Goal: Task Accomplishment & Management: Use online tool/utility

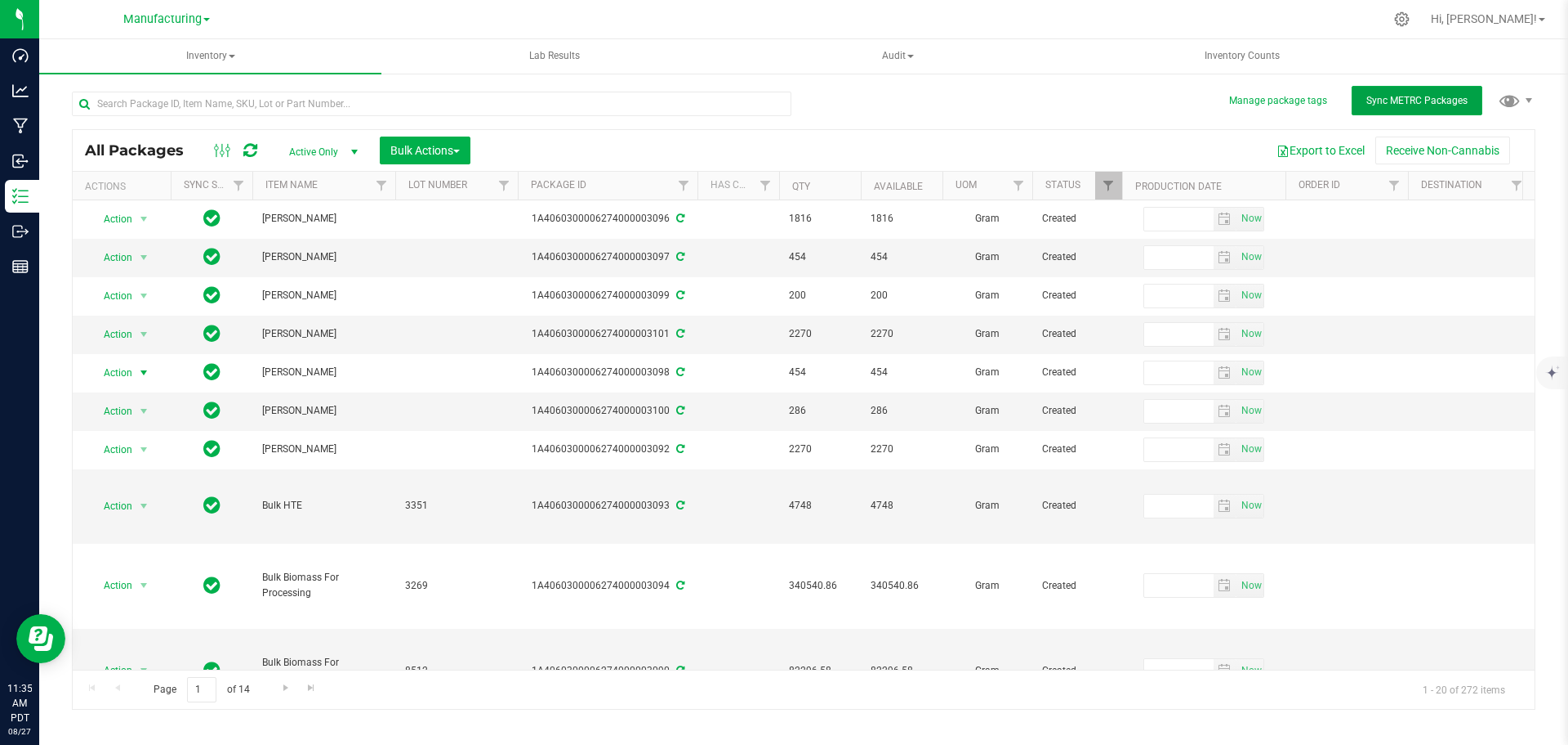
click at [1469, 101] on button "Sync METRC Packages" at bounding box center [1417, 101] width 131 height 29
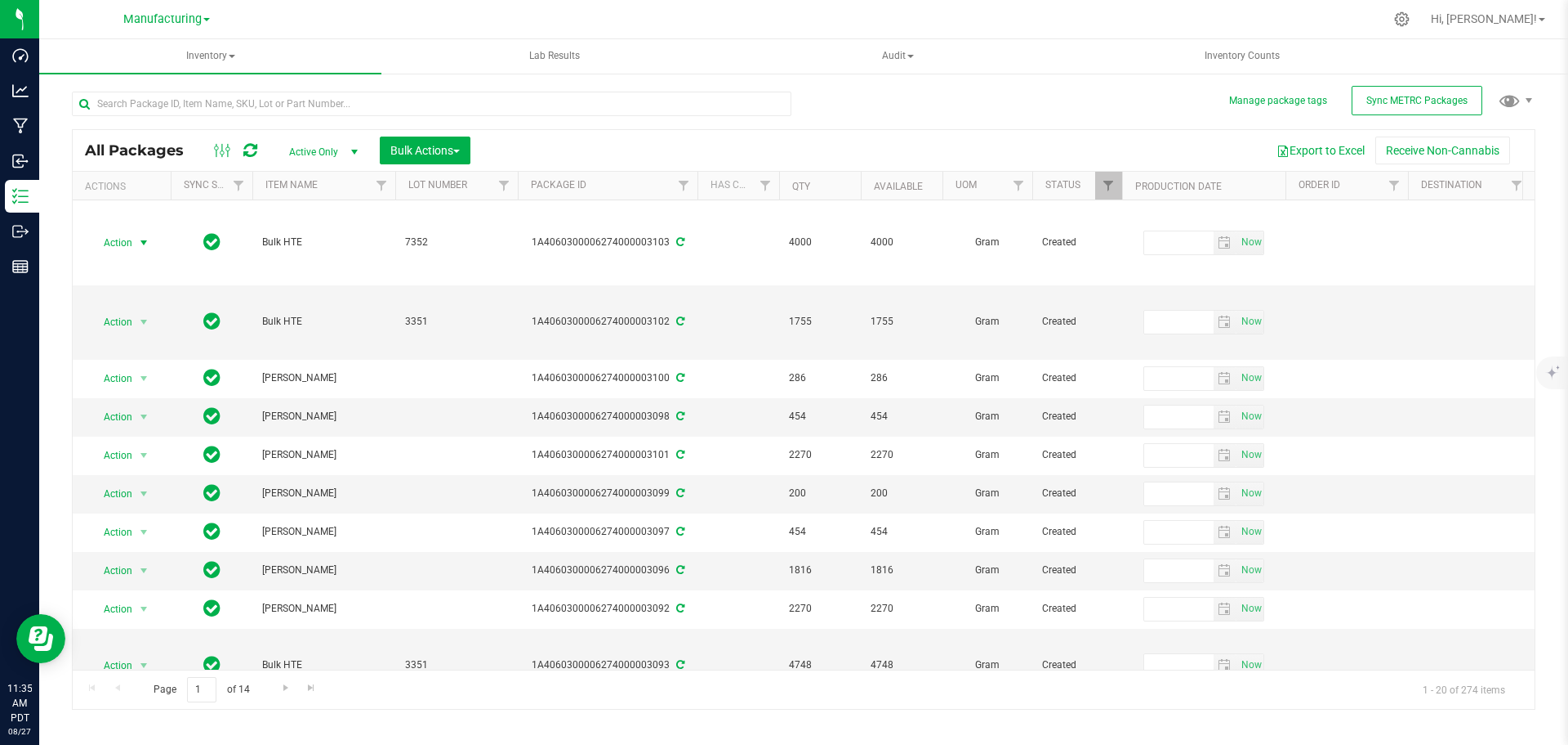
click at [145, 239] on span "select" at bounding box center [143, 242] width 13 height 13
click at [143, 439] on li "Print package label" at bounding box center [142, 440] width 105 height 24
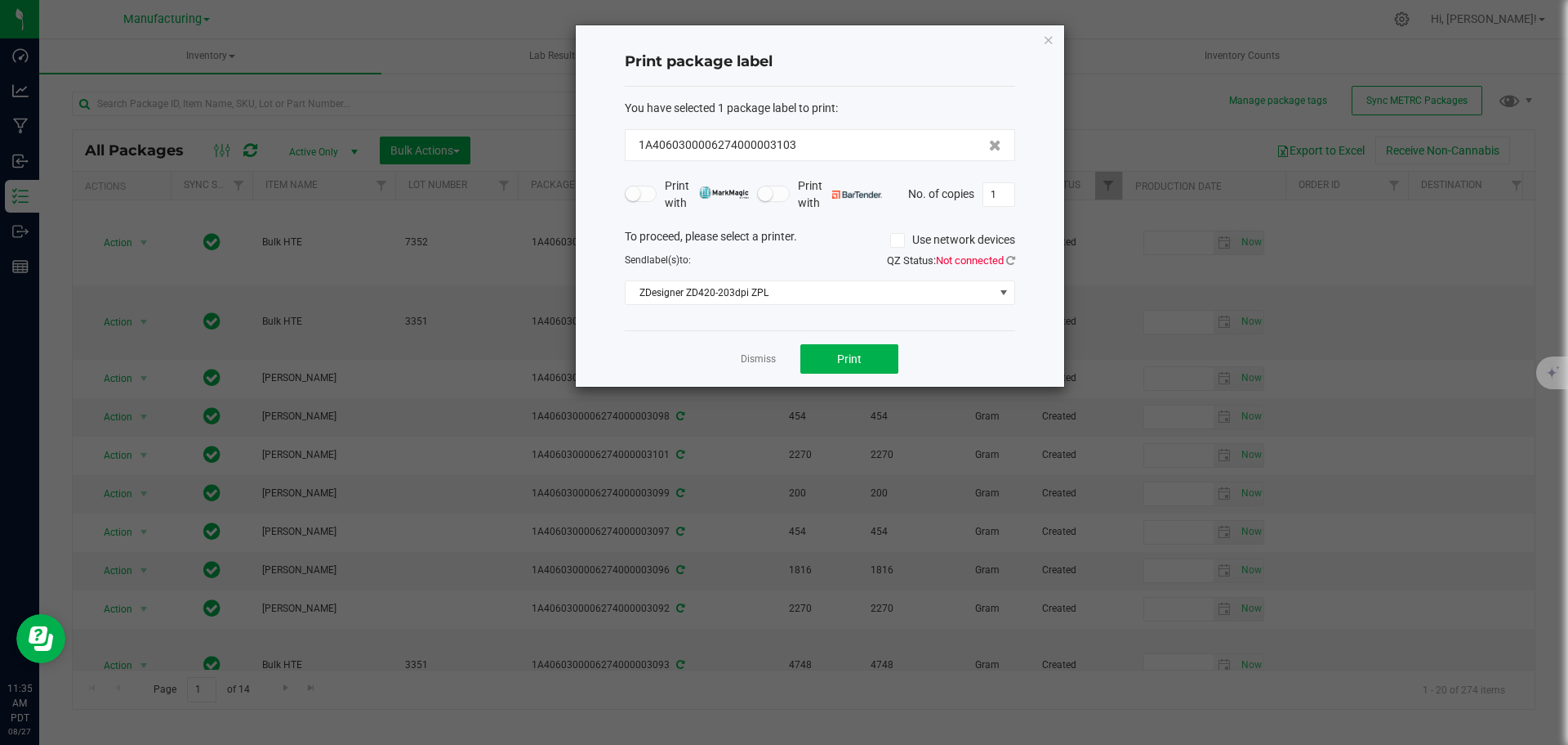
click at [994, 197] on input "1" at bounding box center [999, 194] width 31 height 23
click at [1015, 259] on icon at bounding box center [1011, 260] width 9 height 10
click at [853, 358] on span "Print" at bounding box center [849, 358] width 24 height 13
click at [999, 201] on input "7" at bounding box center [999, 194] width 31 height 23
type input "1"
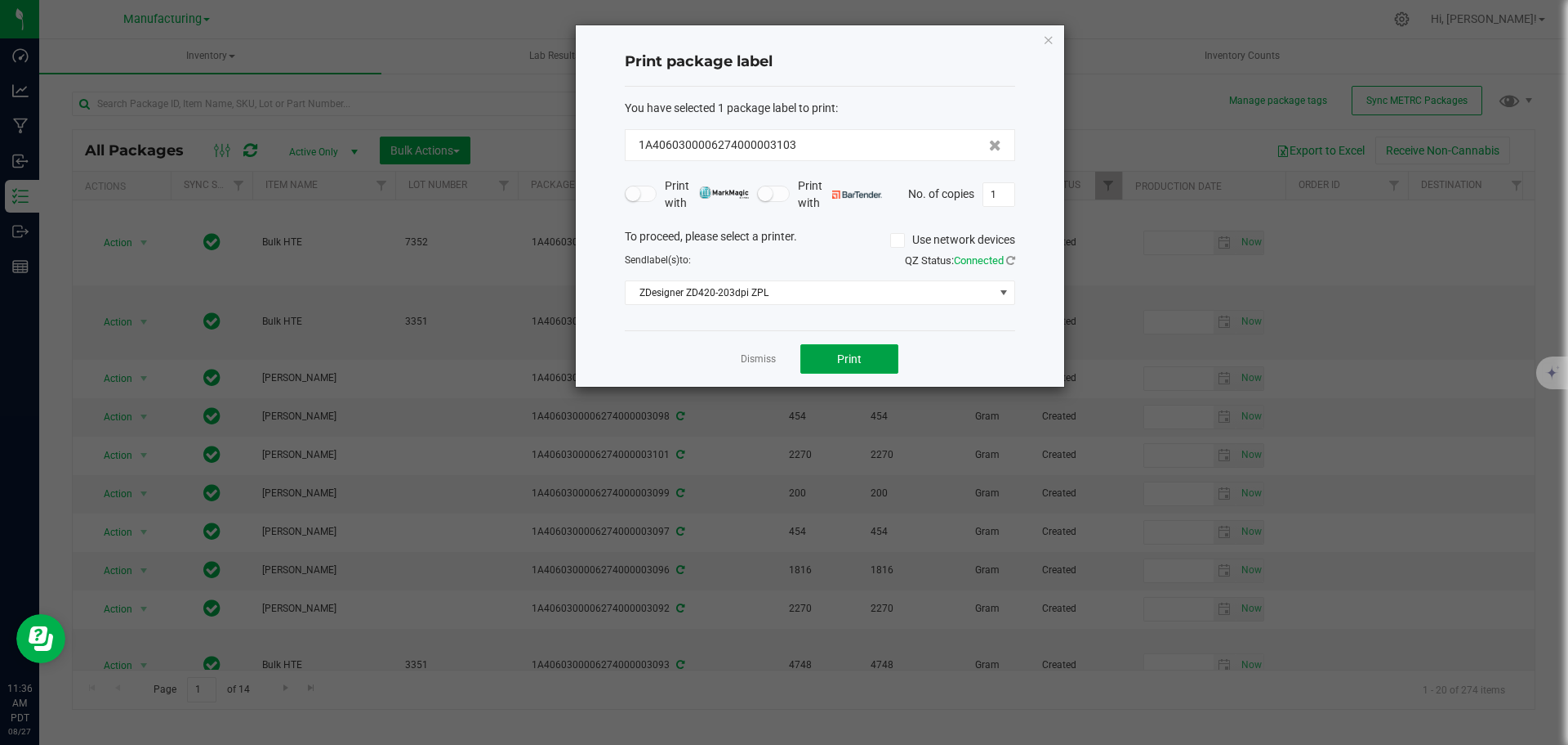
click at [847, 364] on span "Print" at bounding box center [849, 358] width 24 height 13
click at [1045, 38] on icon "button" at bounding box center [1048, 39] width 11 height 20
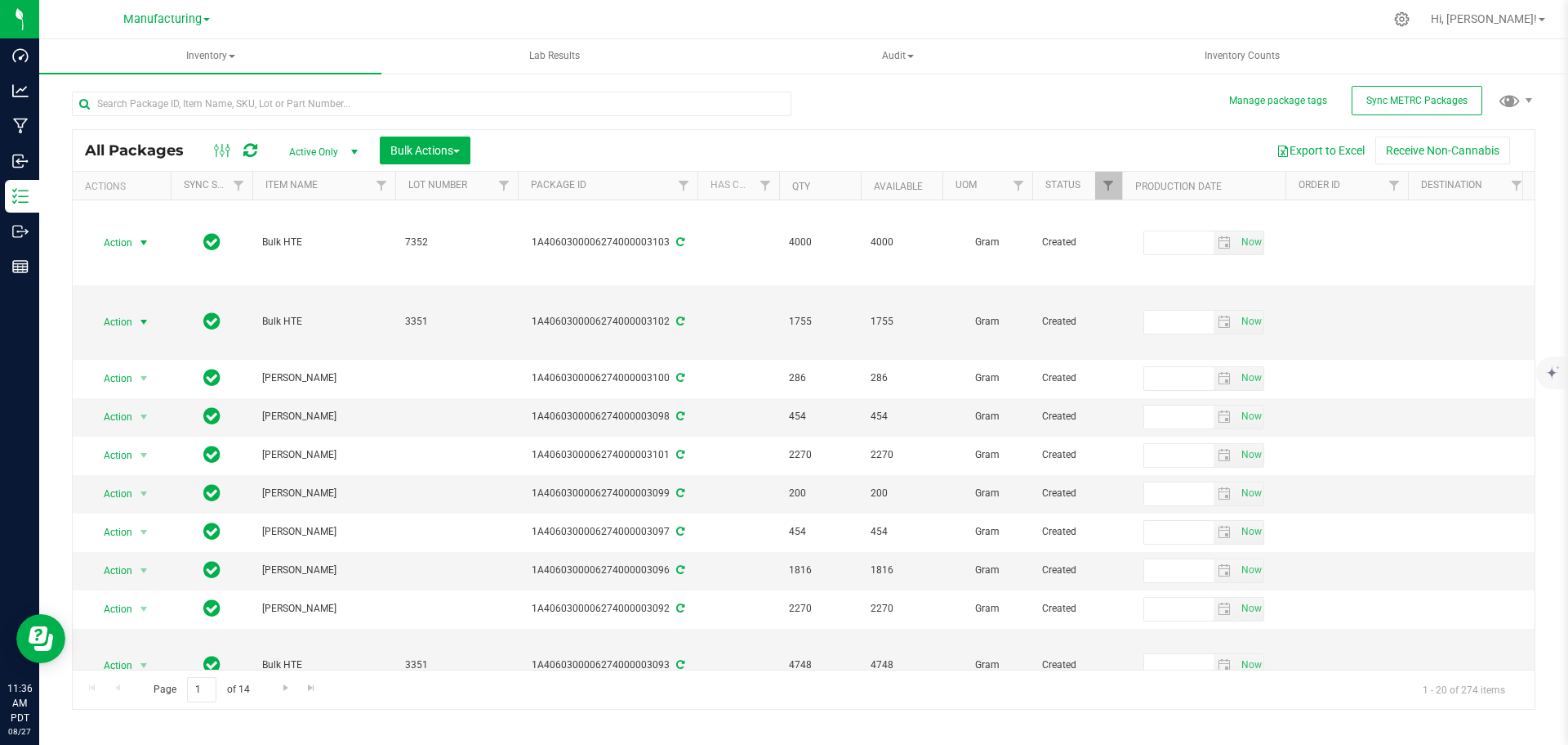
click at [143, 322] on span "select" at bounding box center [143, 322] width 13 height 13
click at [126, 515] on li "Print package label" at bounding box center [142, 519] width 105 height 24
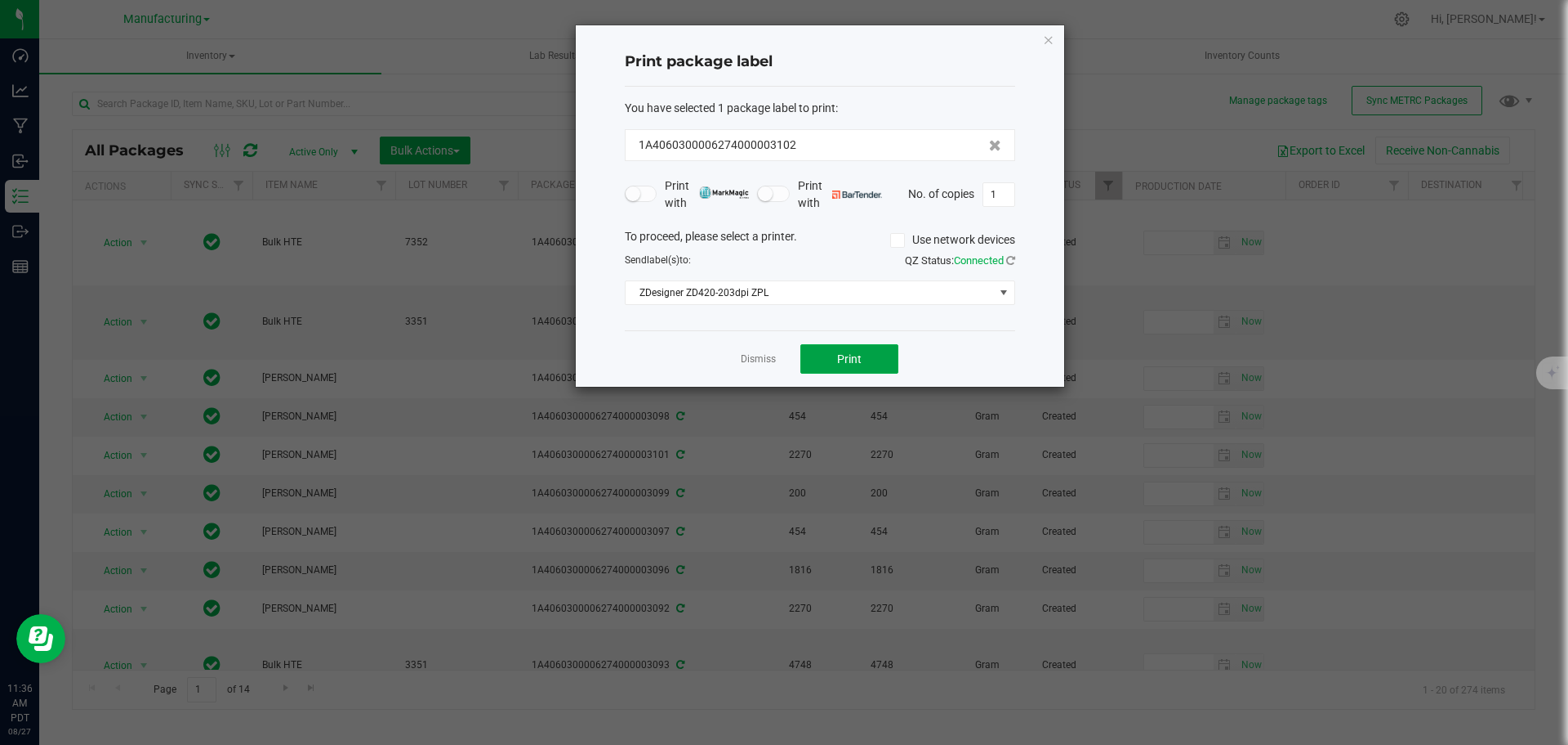
click at [851, 356] on span "Print" at bounding box center [849, 358] width 24 height 13
click at [849, 356] on span "Print" at bounding box center [849, 358] width 24 height 13
click at [1051, 35] on icon "button" at bounding box center [1048, 39] width 11 height 20
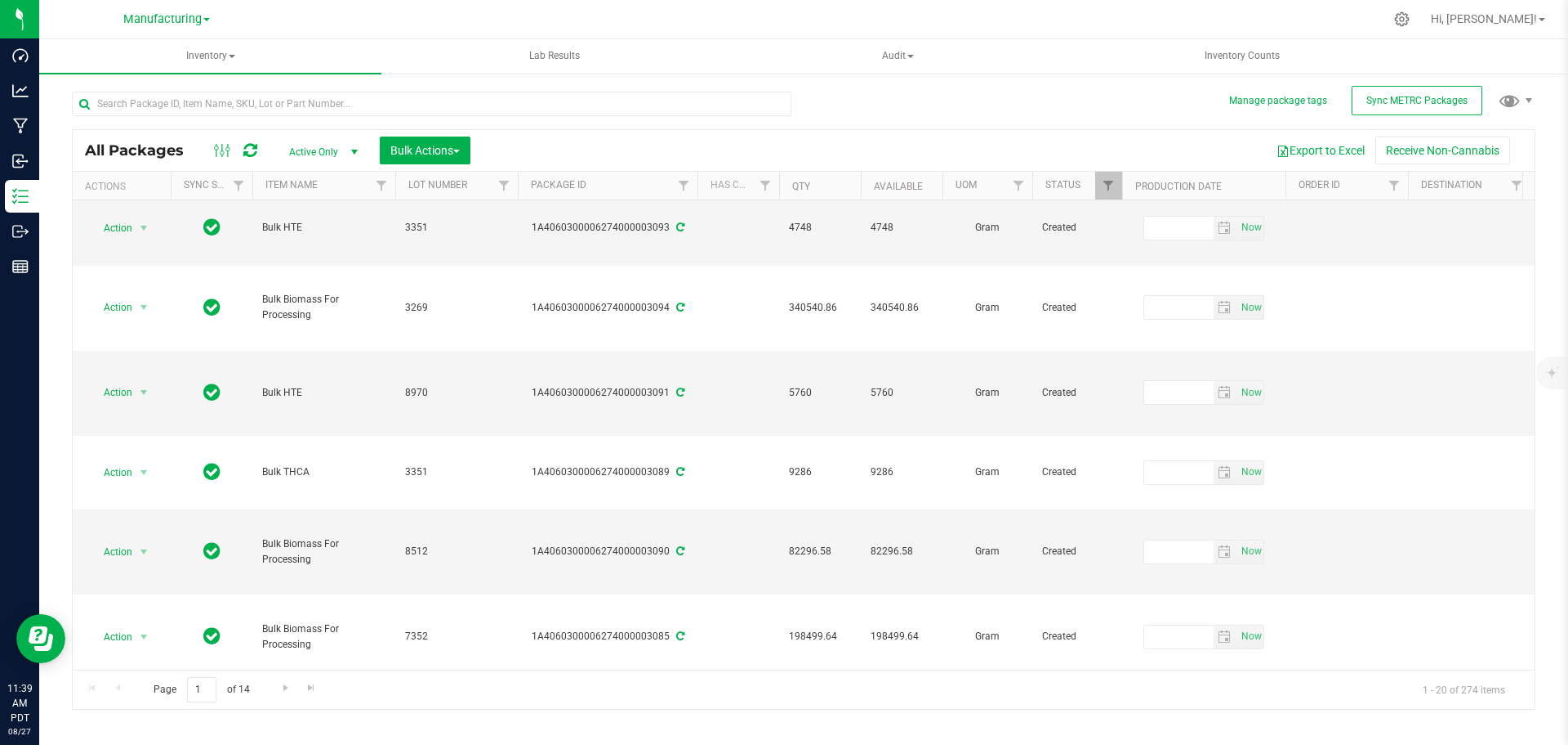
scroll to position [408, 0]
